Goal: Find specific page/section: Find specific page/section

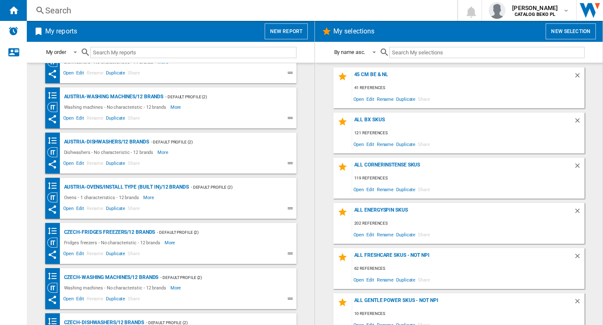
scroll to position [42, 0]
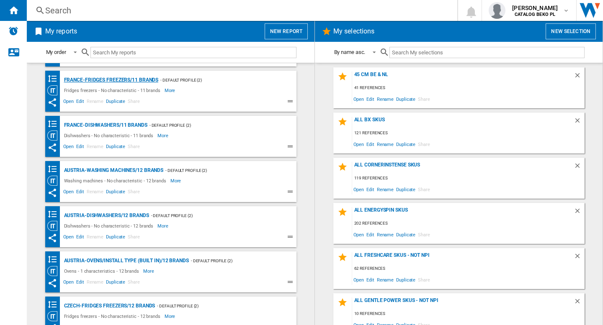
click at [121, 80] on div "France-Fridges freezers/11 brands" at bounding box center [110, 80] width 97 height 10
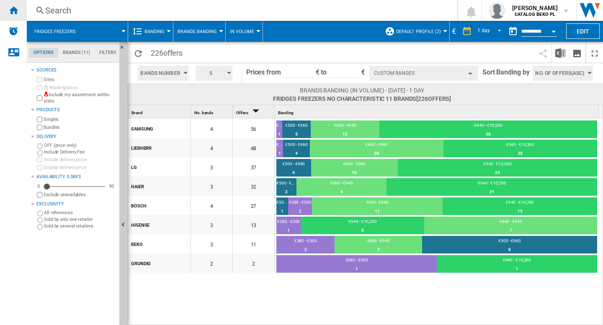
click at [13, 4] on div "Home" at bounding box center [13, 10] width 27 height 21
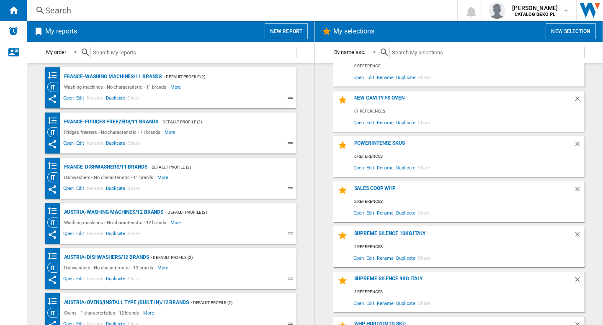
scroll to position [1546, 0]
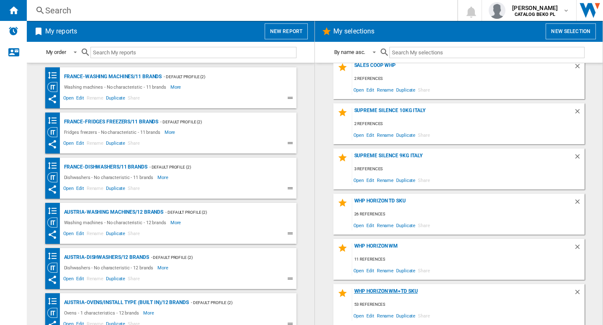
click at [394, 292] on div "WHP Horizon WM+TD SKU" at bounding box center [462, 293] width 221 height 11
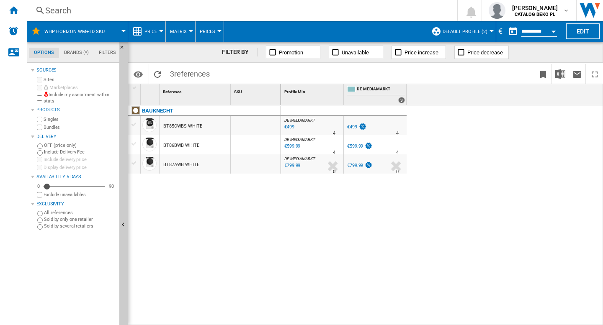
click at [499, 31] on div "€" at bounding box center [500, 31] width 8 height 10
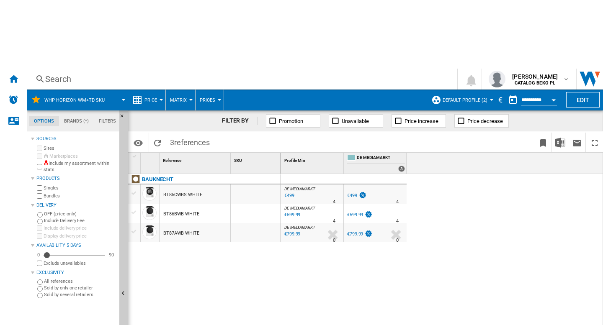
click at [479, 176] on div "DE MEDIAMARKT : DE MEDIAMARKT -1.0 % €499 % N/A 4 DE MEDIAMARKT : DE MEDIAMARKT…" at bounding box center [442, 284] width 322 height 220
click at [487, 90] on button "Default profile (2)" at bounding box center [466, 100] width 49 height 21
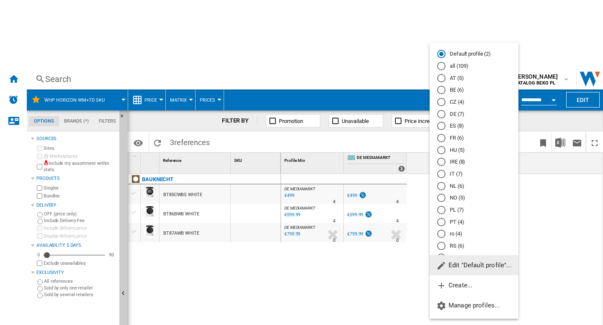
scroll to position [25, 0]
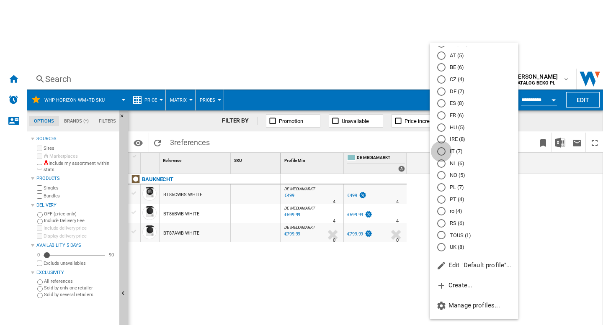
click at [441, 151] on div "IT (7)" at bounding box center [441, 151] width 8 height 8
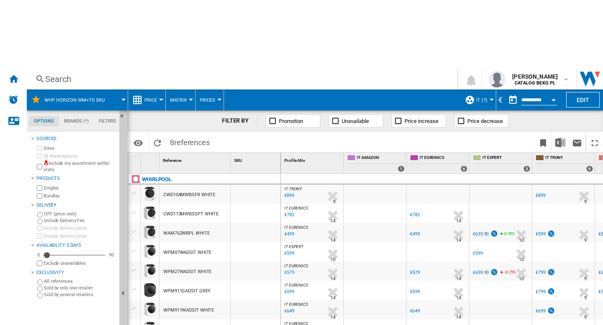
click at [498, 95] on div "€" at bounding box center [500, 100] width 8 height 10
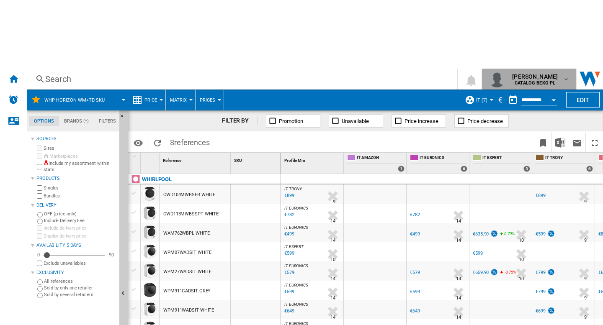
click at [540, 72] on span "[PERSON_NAME]" at bounding box center [535, 76] width 46 height 8
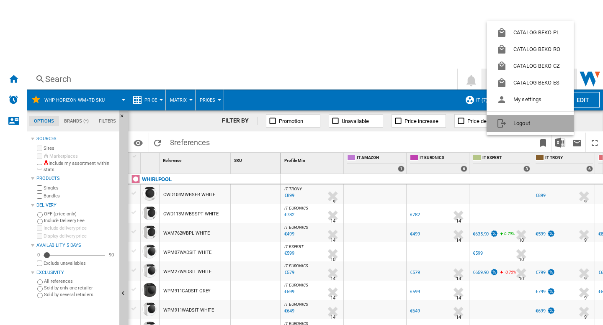
click at [521, 118] on button "Logout" at bounding box center [529, 123] width 87 height 17
